Goal: Information Seeking & Learning: Learn about a topic

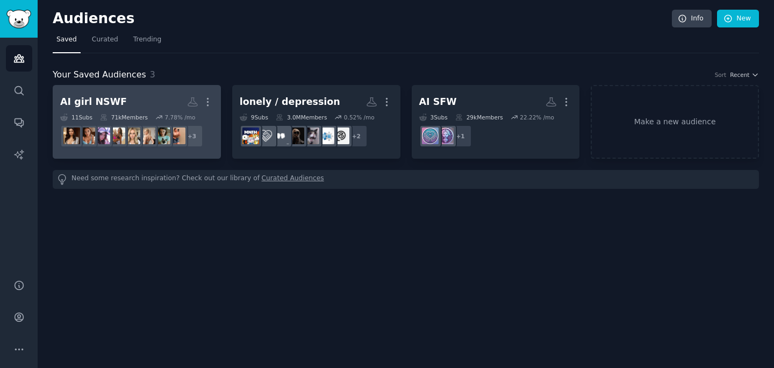
click at [132, 98] on h2 "AI girl NSWF More" at bounding box center [136, 101] width 153 height 19
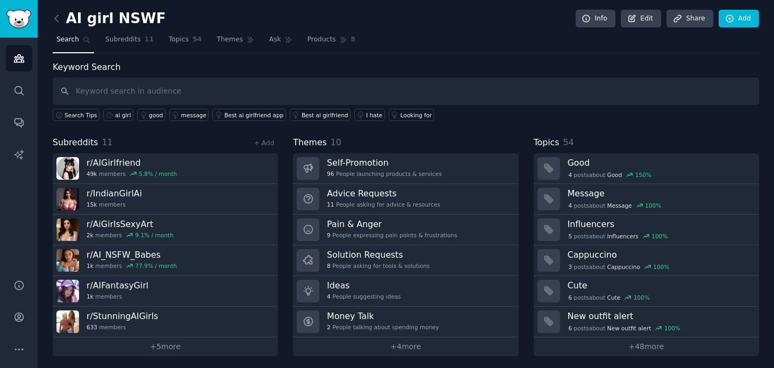
scroll to position [3, 0]
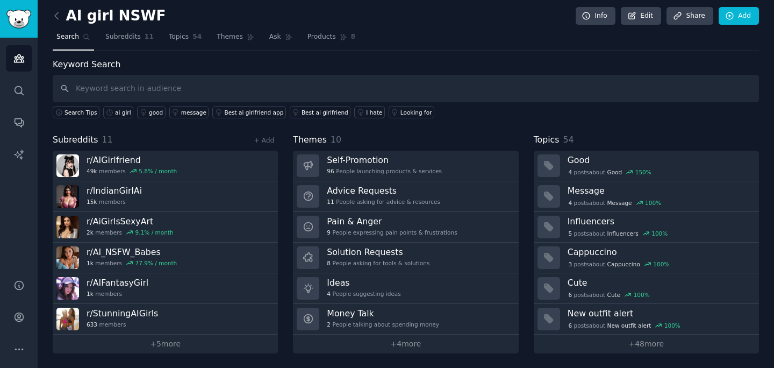
click at [127, 89] on input "text" at bounding box center [406, 88] width 706 height 27
type input "generate"
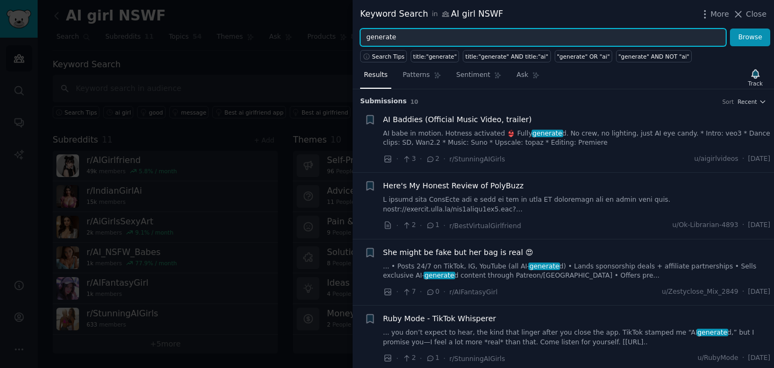
click at [365, 39] on input "generate" at bounding box center [543, 37] width 366 height 18
type input "how generate"
click at [730, 28] on button "Browse" at bounding box center [750, 37] width 40 height 18
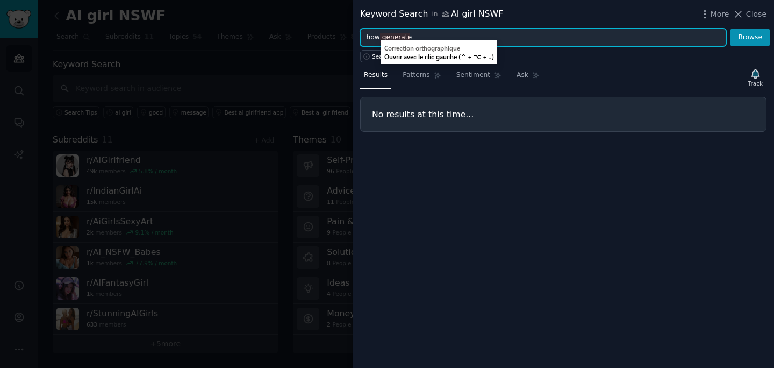
click at [431, 38] on input "how generate" at bounding box center [543, 37] width 366 height 18
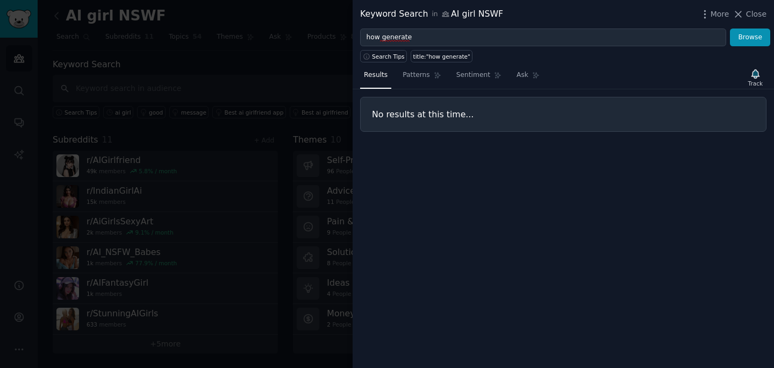
click at [221, 92] on div at bounding box center [387, 184] width 774 height 368
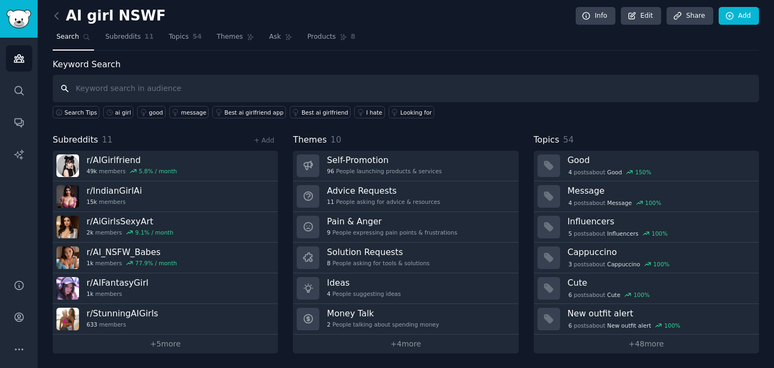
click at [190, 86] on input "text" at bounding box center [406, 88] width 706 height 27
type input "how generate"
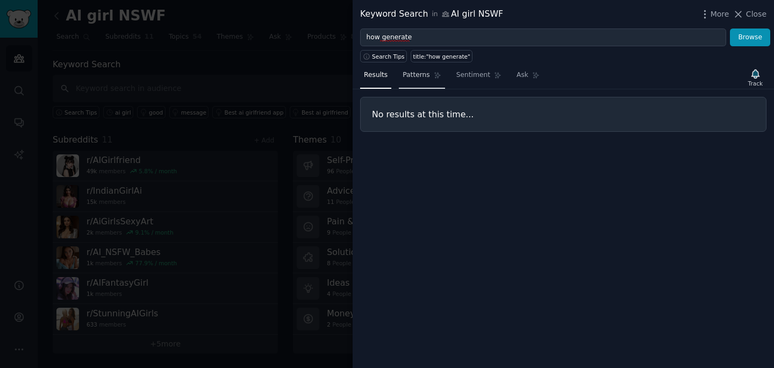
click at [433, 84] on link "Patterns" at bounding box center [422, 78] width 46 height 22
click at [316, 69] on div at bounding box center [387, 184] width 774 height 368
